Goal: Transaction & Acquisition: Obtain resource

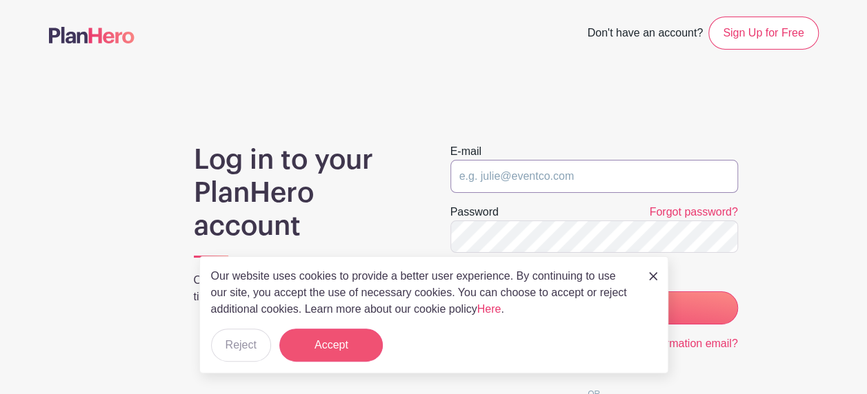
type input "volunteers@sjgschool.org"
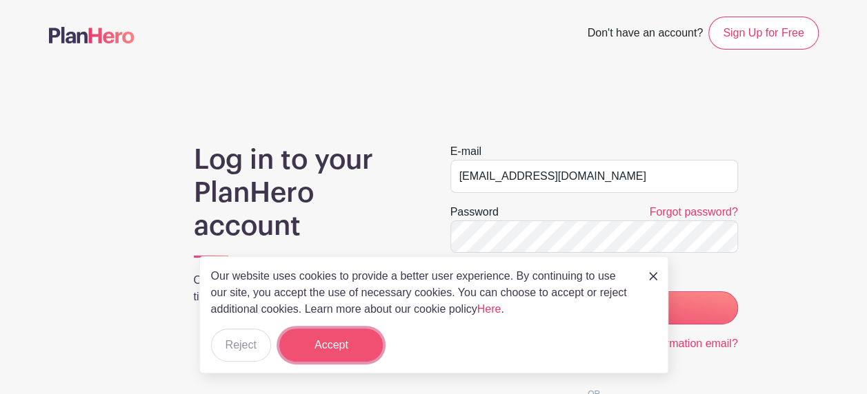
click at [330, 359] on button "Accept" at bounding box center [330, 345] width 103 height 33
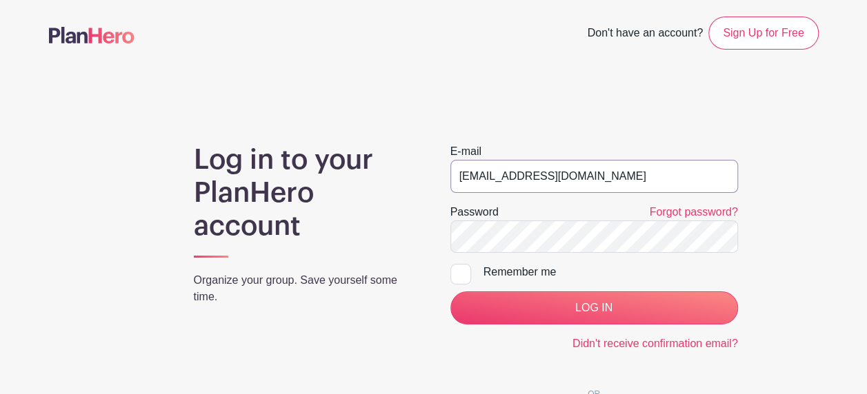
click at [626, 166] on input "volunteers@sjgschool.org" at bounding box center [594, 176] width 288 height 33
click at [830, 249] on main "Don't have an account? Sign Up for Free Log in to your PlanHero account Organiz…" at bounding box center [433, 279] width 867 height 559
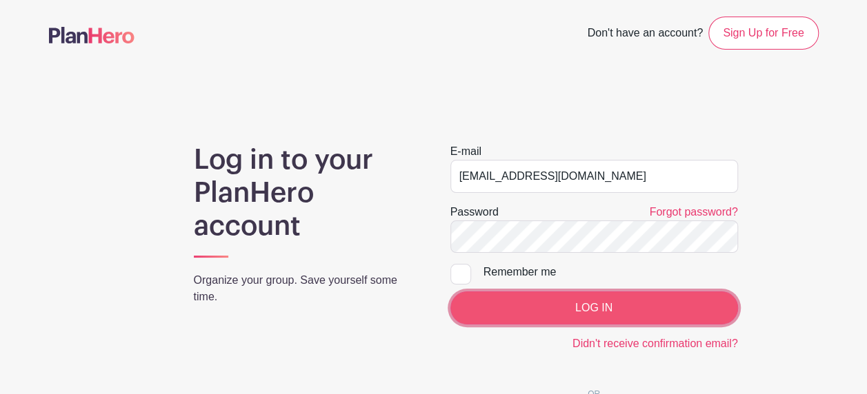
click at [601, 314] on input "LOG IN" at bounding box center [594, 308] width 288 height 33
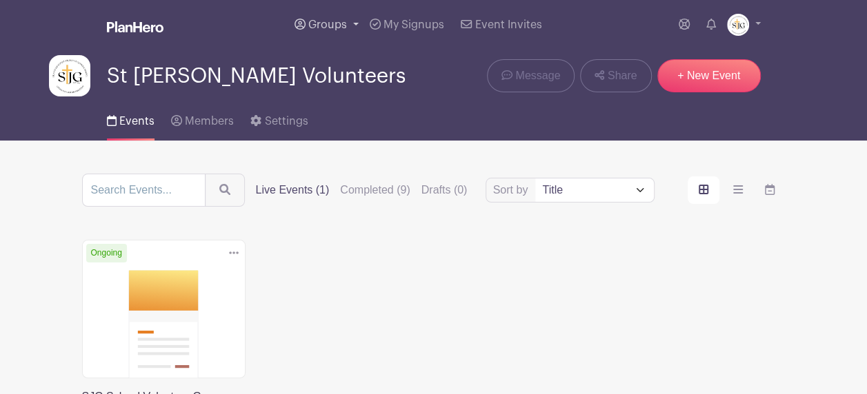
click at [330, 16] on link "Groups" at bounding box center [326, 25] width 75 height 50
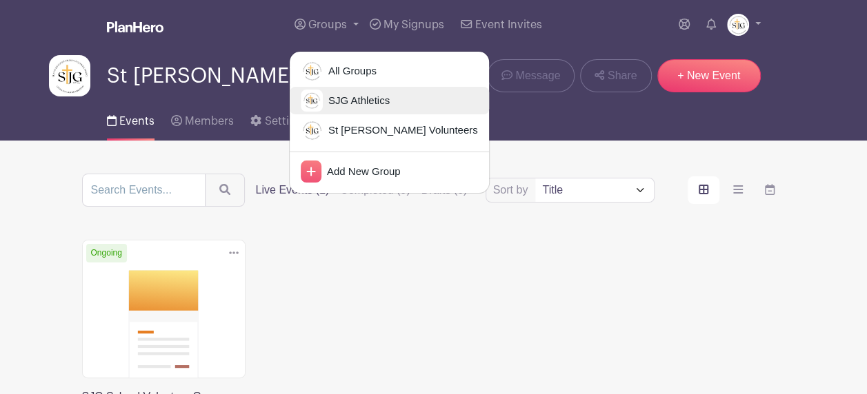
click at [316, 97] on img at bounding box center [312, 101] width 22 height 22
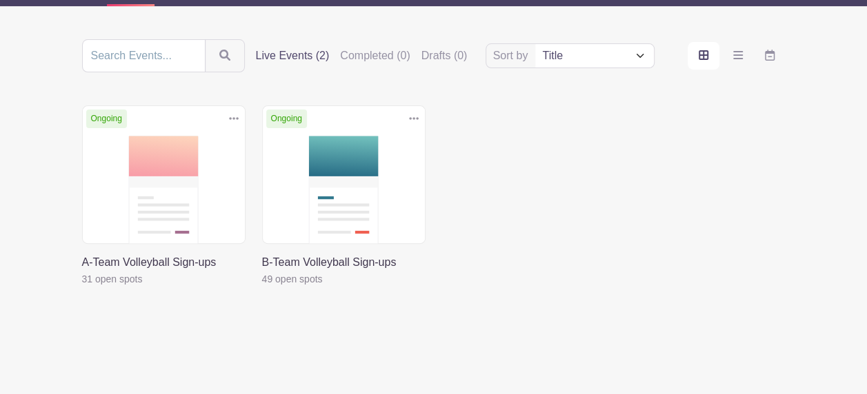
scroll to position [138, 0]
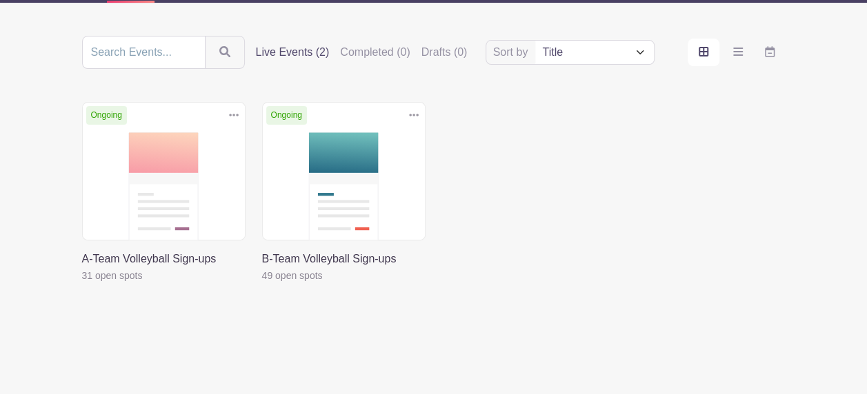
click at [82, 284] on link at bounding box center [82, 284] width 0 height 0
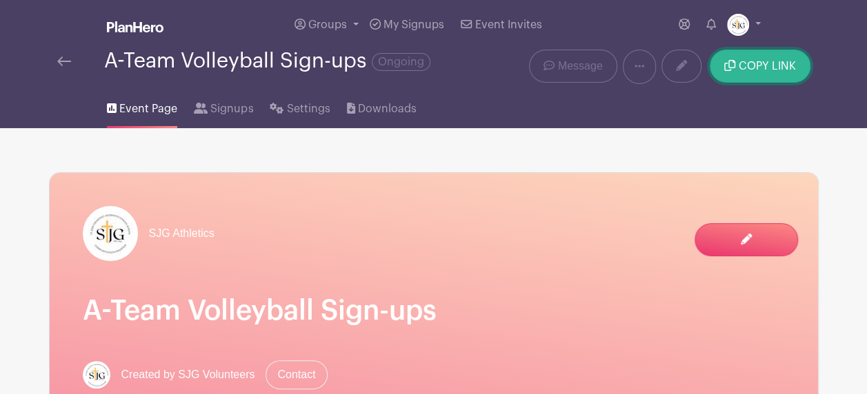
click at [771, 68] on span "COPY LINK" at bounding box center [766, 66] width 57 height 11
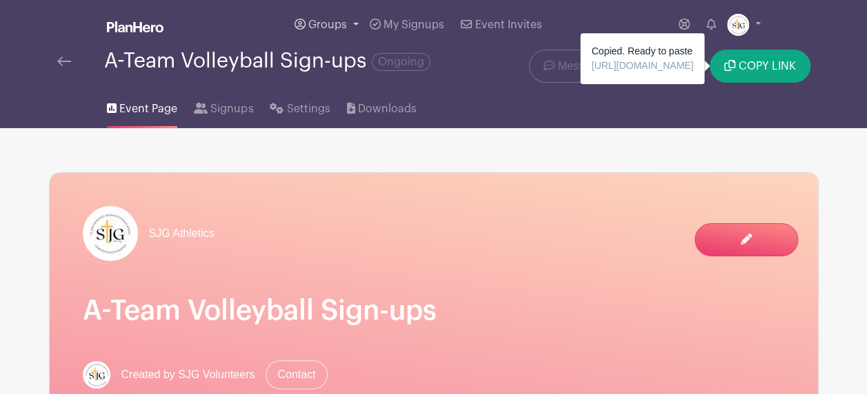
click at [345, 25] on span "Groups" at bounding box center [327, 24] width 39 height 11
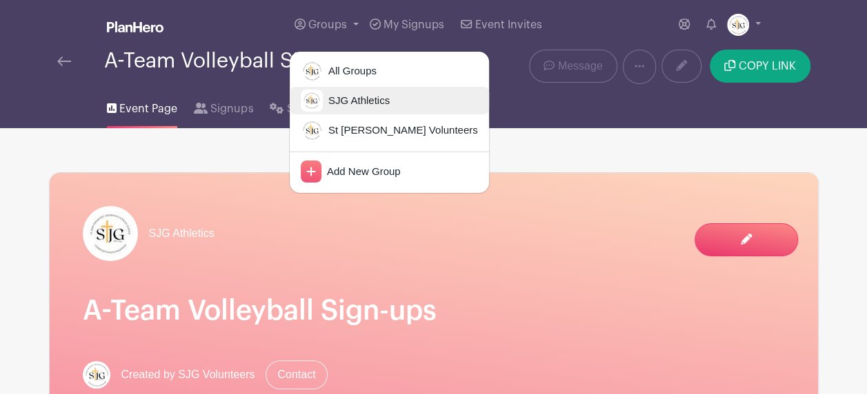
click at [356, 102] on span "SJG Athletics" at bounding box center [356, 101] width 67 height 16
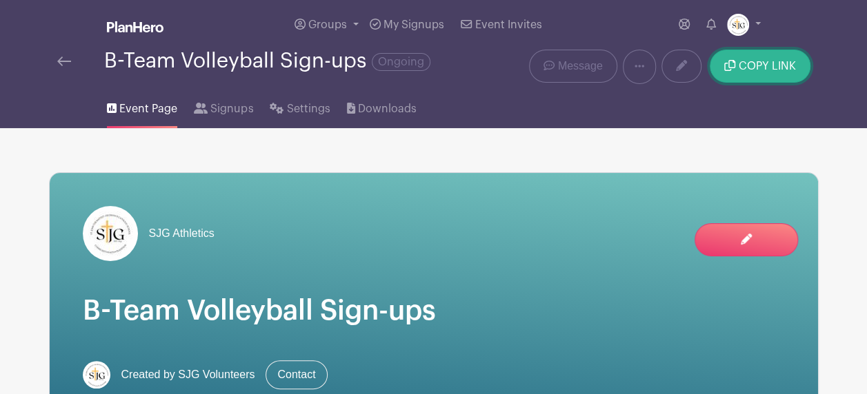
click at [759, 67] on span "COPY LINK" at bounding box center [766, 66] width 57 height 11
